Goal: Navigation & Orientation: Find specific page/section

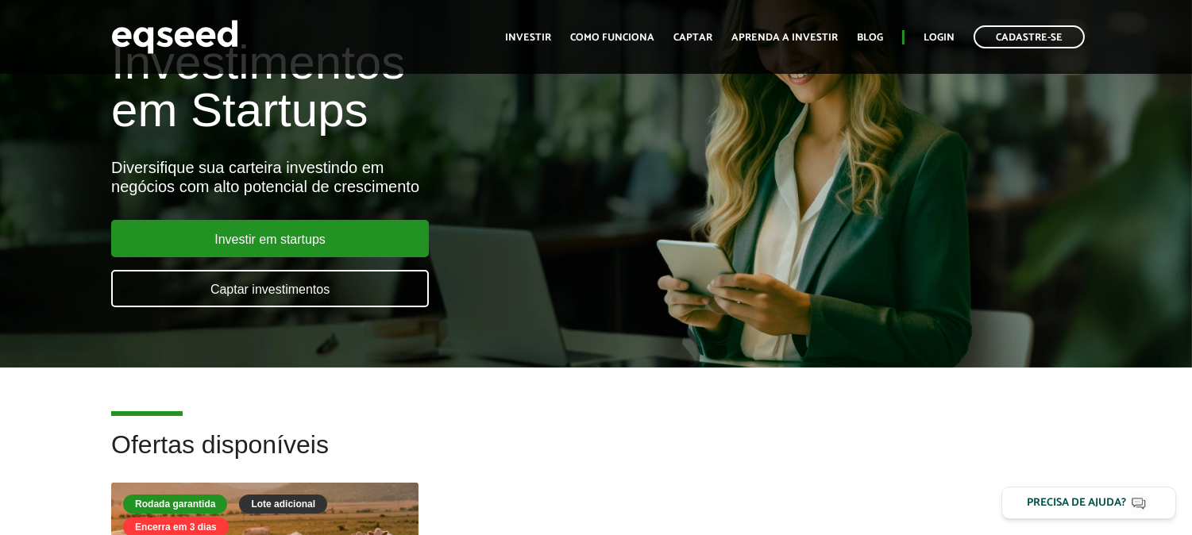
click at [921, 35] on ul "Início Investir Como funciona Captar Aprenda a investir Blog Login Cadastre-se" at bounding box center [795, 36] width 596 height 23
click at [947, 33] on link "Login" at bounding box center [939, 38] width 31 height 10
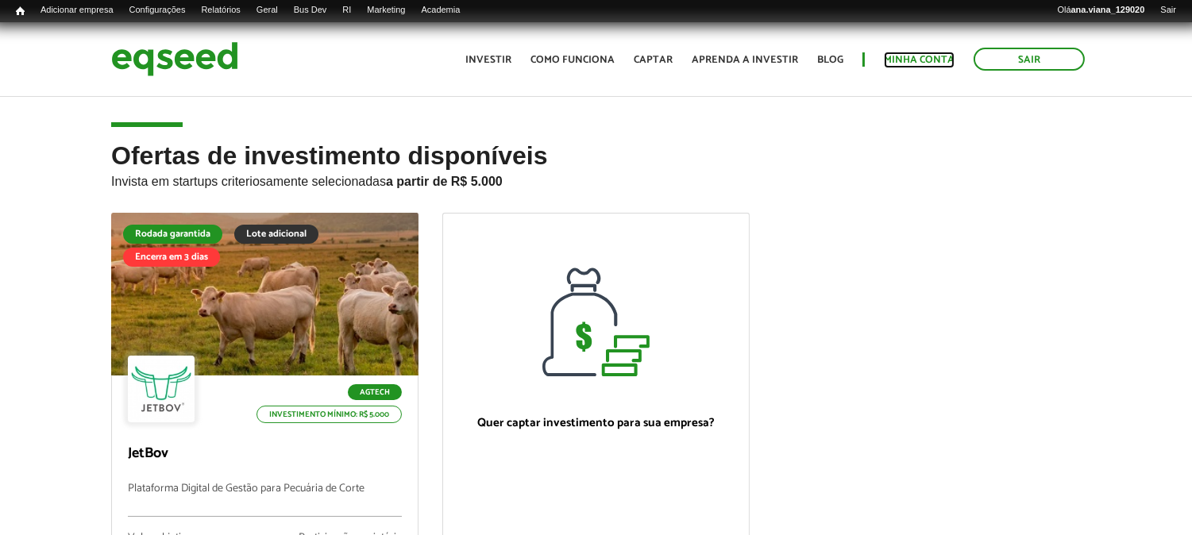
click at [940, 59] on link "Minha conta" at bounding box center [919, 60] width 71 height 10
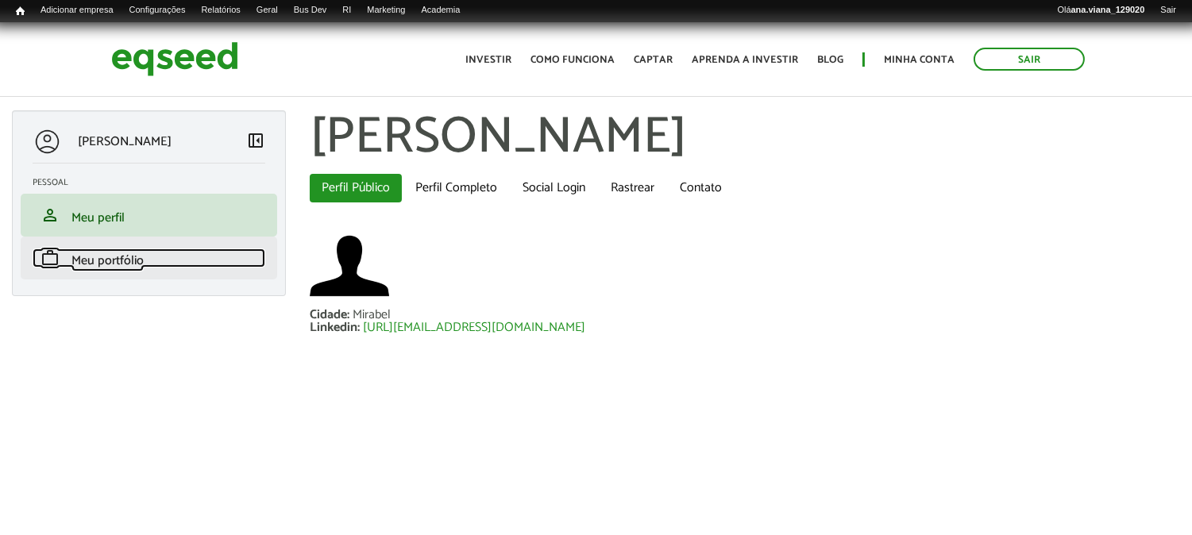
click at [133, 257] on span "Meu portfólio" at bounding box center [107, 260] width 72 height 21
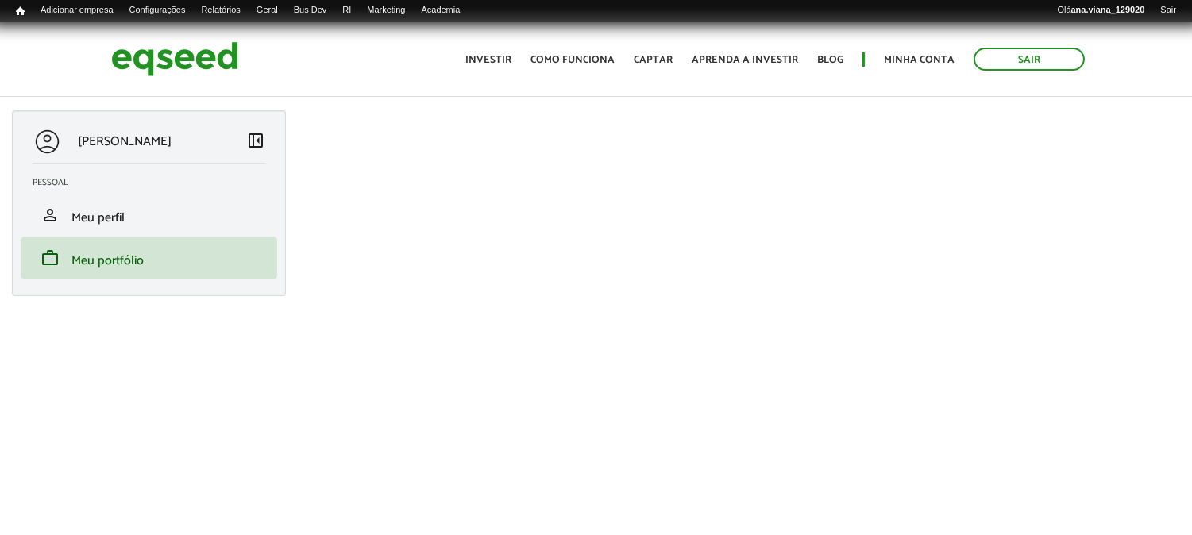
click at [266, 140] on div "Ana Viana left_panel_close Pessoal person Meu perfil finance_mode Minha simulaç…" at bounding box center [149, 203] width 274 height 186
click at [260, 135] on span "left_panel_close" at bounding box center [255, 139] width 19 height 19
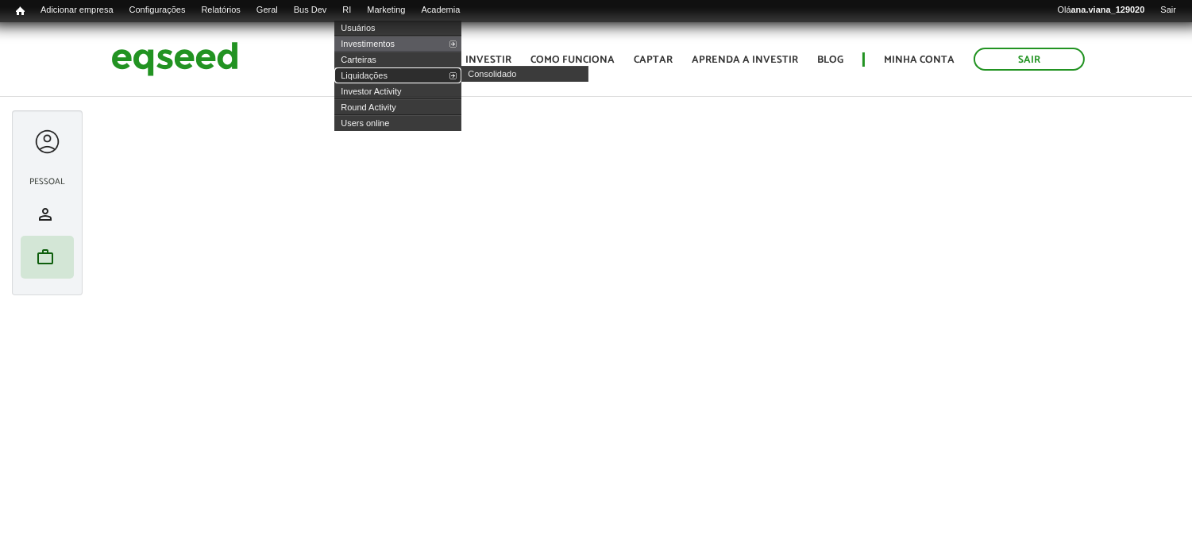
click at [381, 78] on link "Liquidações" at bounding box center [397, 76] width 127 height 16
